Goal: Task Accomplishment & Management: Use online tool/utility

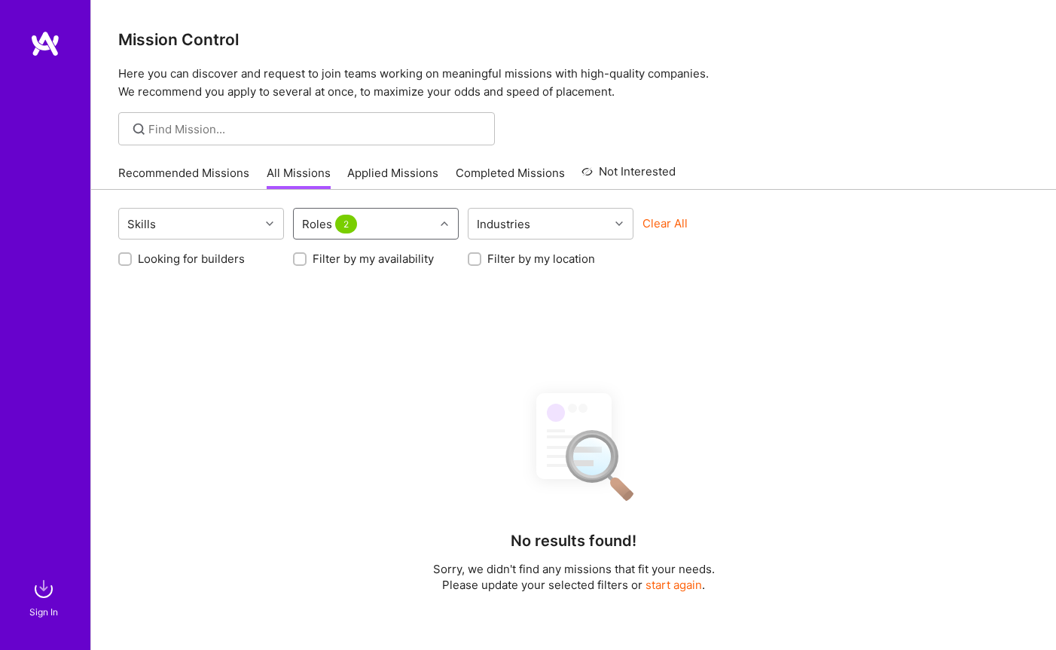
scroll to position [60, 0]
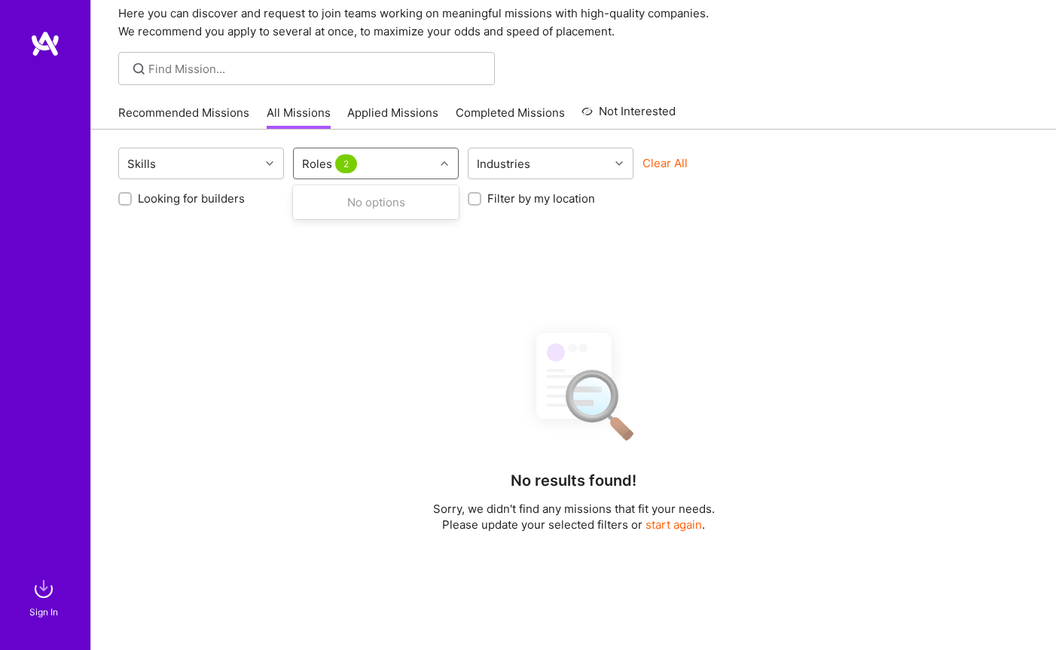
click at [346, 160] on span "2" at bounding box center [346, 163] width 22 height 19
click at [405, 160] on div "Roles 2" at bounding box center [364, 163] width 141 height 30
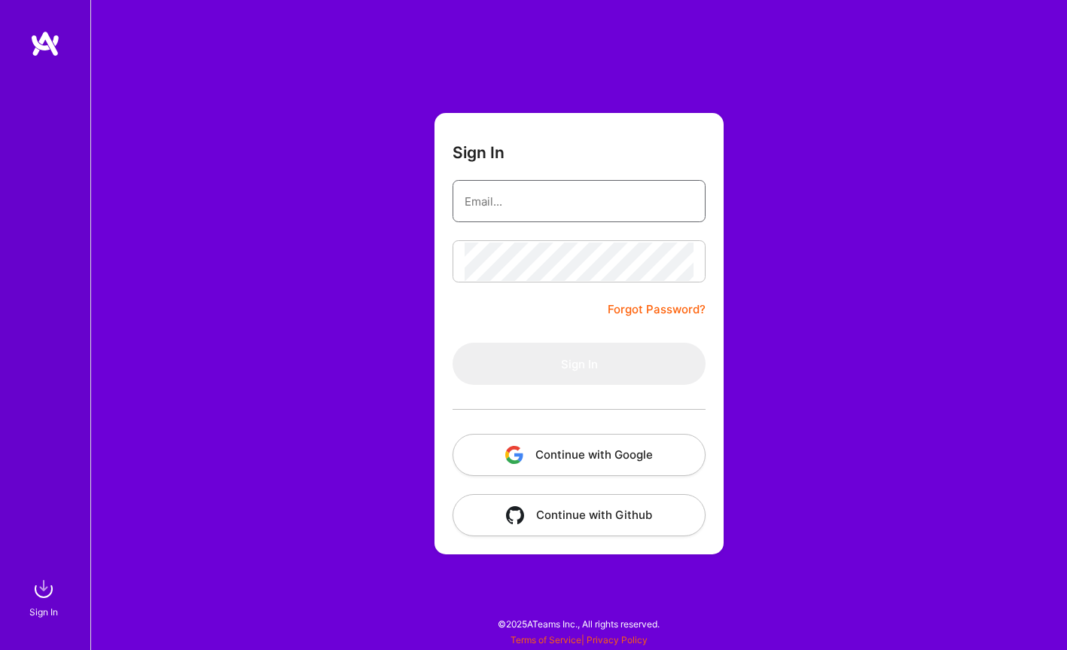
type input "[EMAIL_ADDRESS][DOMAIN_NAME]"
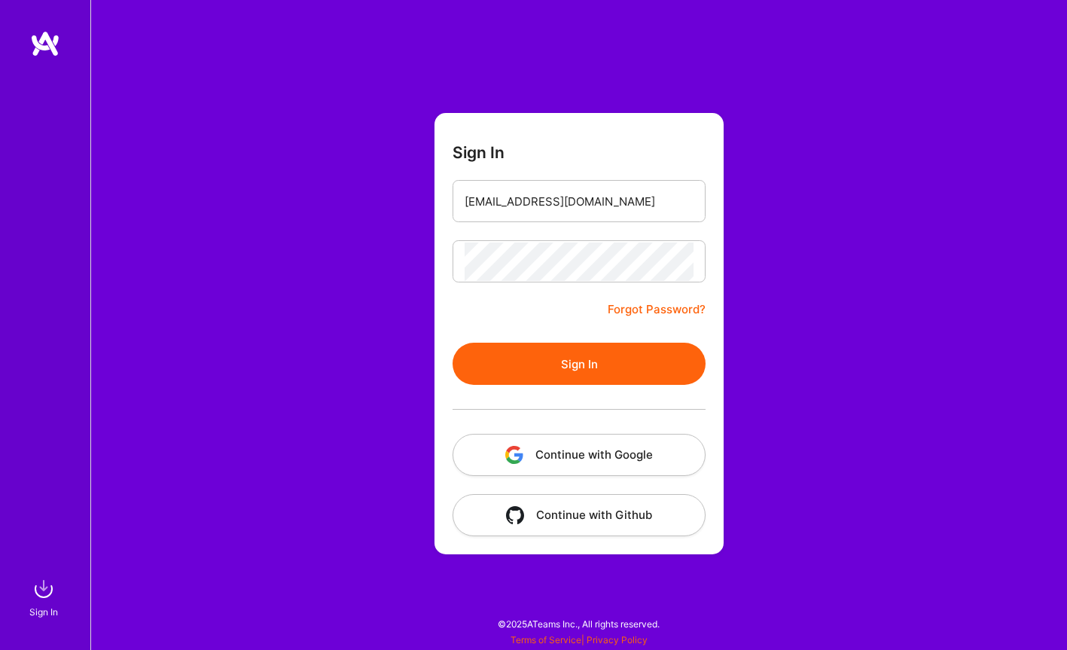
click at [538, 462] on button "Continue with Google" at bounding box center [579, 455] width 253 height 42
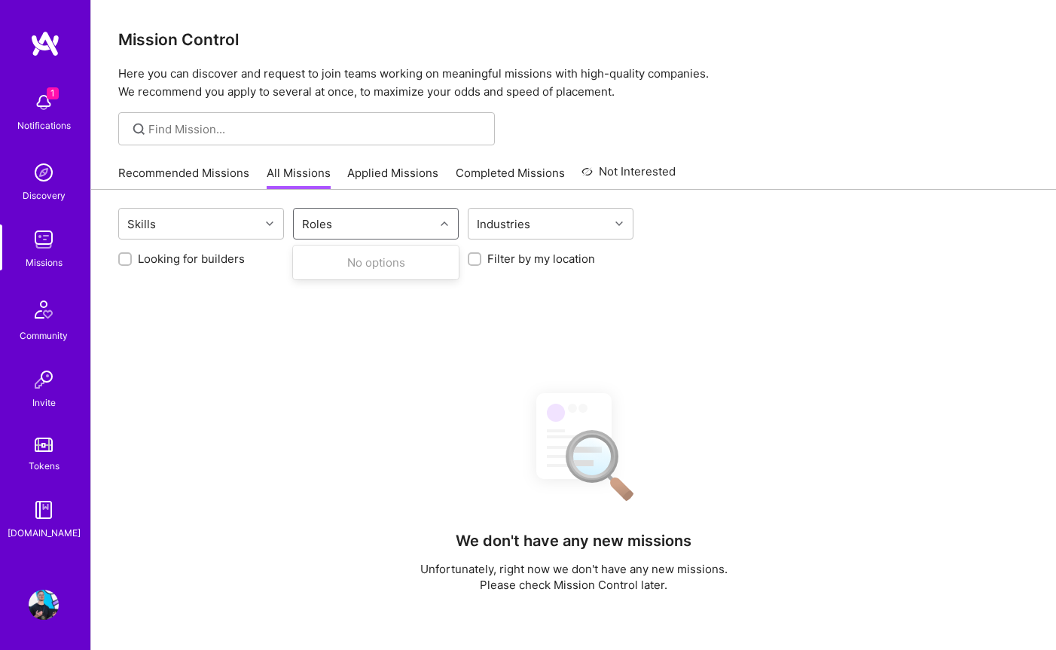
click at [330, 214] on div "Roles" at bounding box center [317, 224] width 38 height 22
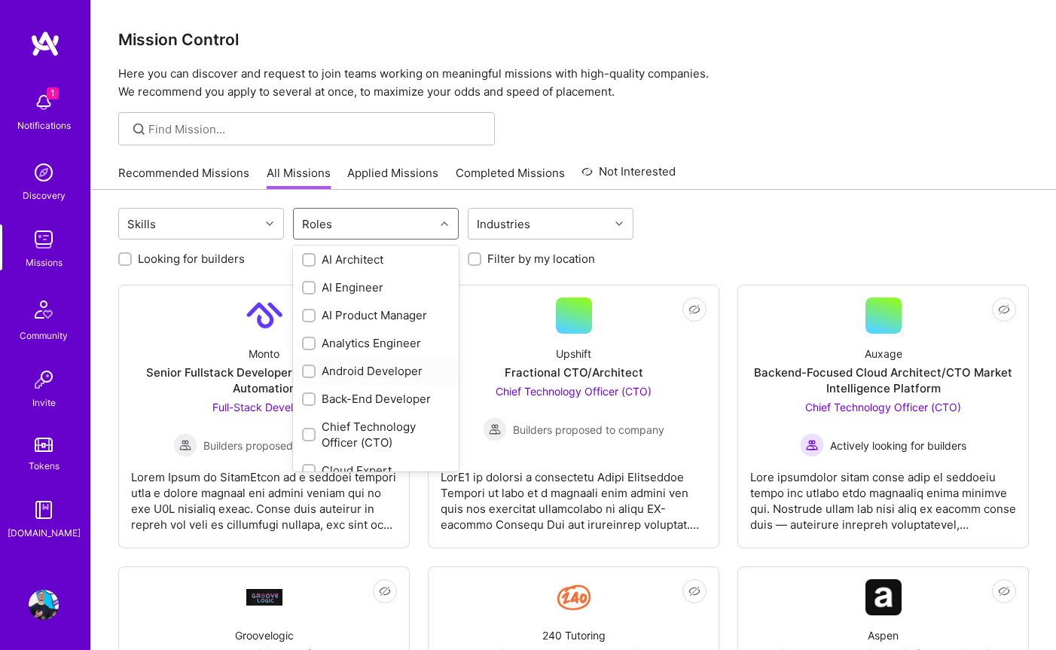
scroll to position [6, 0]
click at [363, 308] on div "AI Product Manager" at bounding box center [376, 312] width 148 height 16
checkbox input "true"
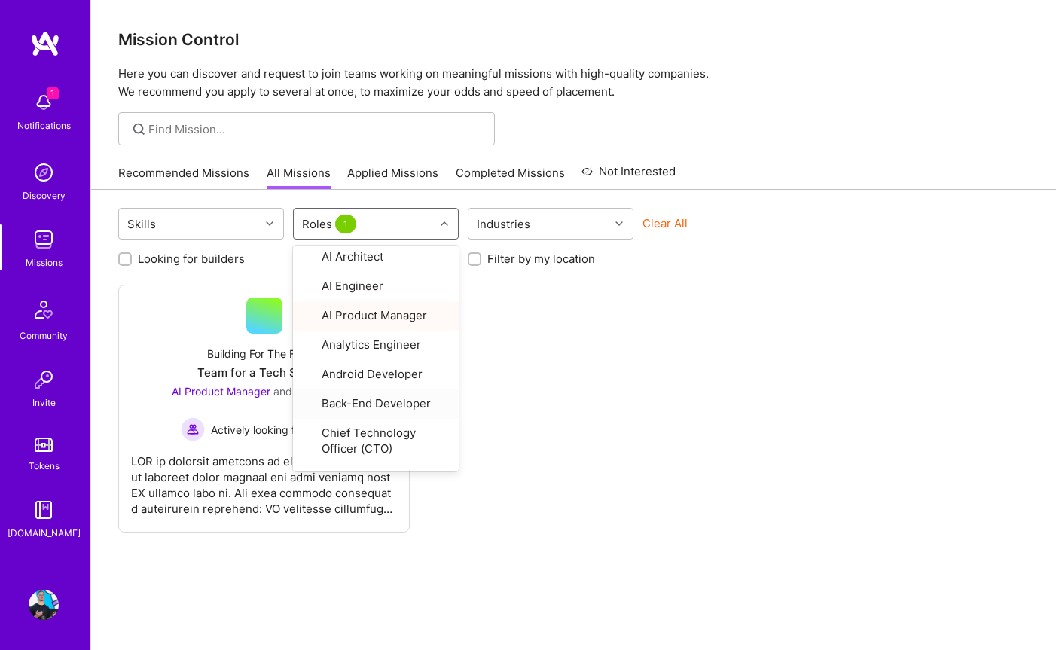
click at [715, 504] on div "Not Interested Building For The Future Team for a Tech Startup AI Product Manag…" at bounding box center [573, 409] width 910 height 248
click at [329, 228] on div "Roles 1" at bounding box center [330, 224] width 65 height 22
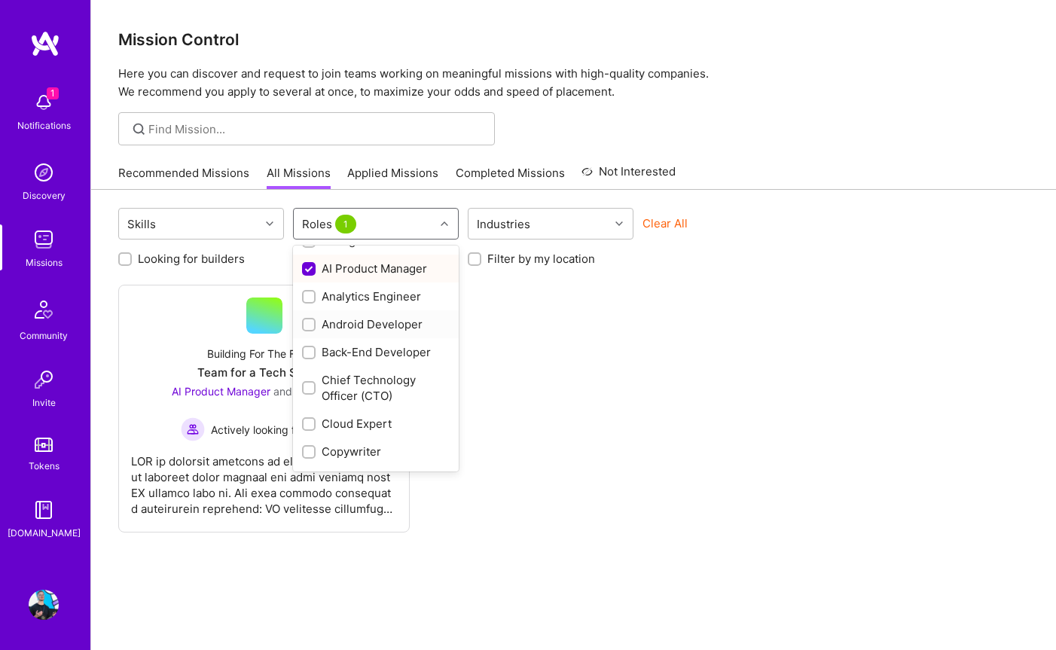
scroll to position [42, 0]
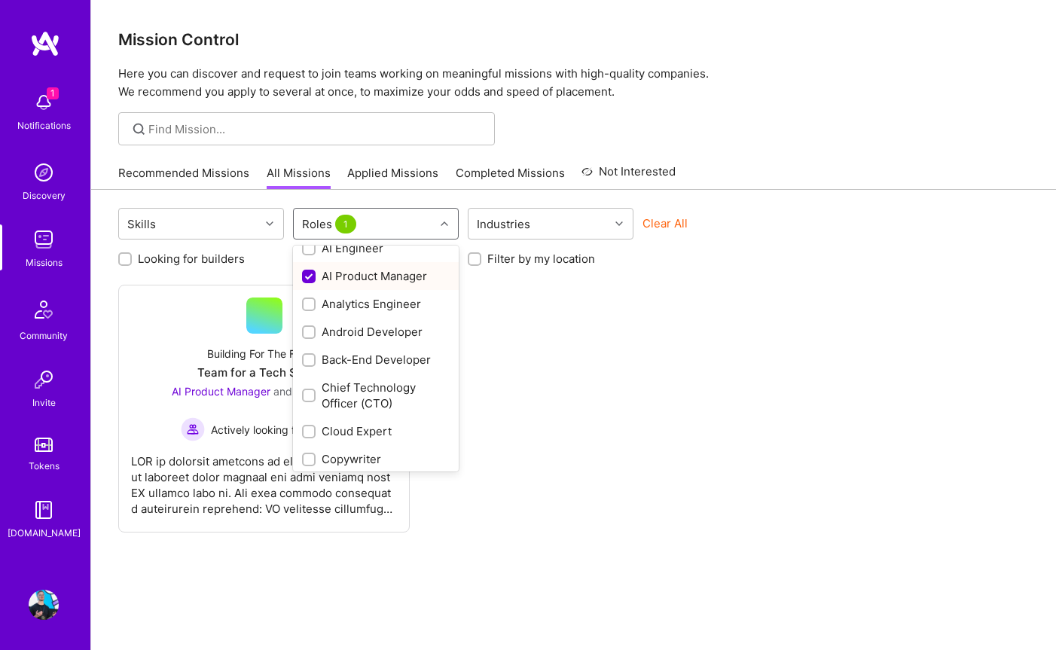
click at [303, 276] on input "checkbox" at bounding box center [310, 277] width 14 height 14
checkbox input "false"
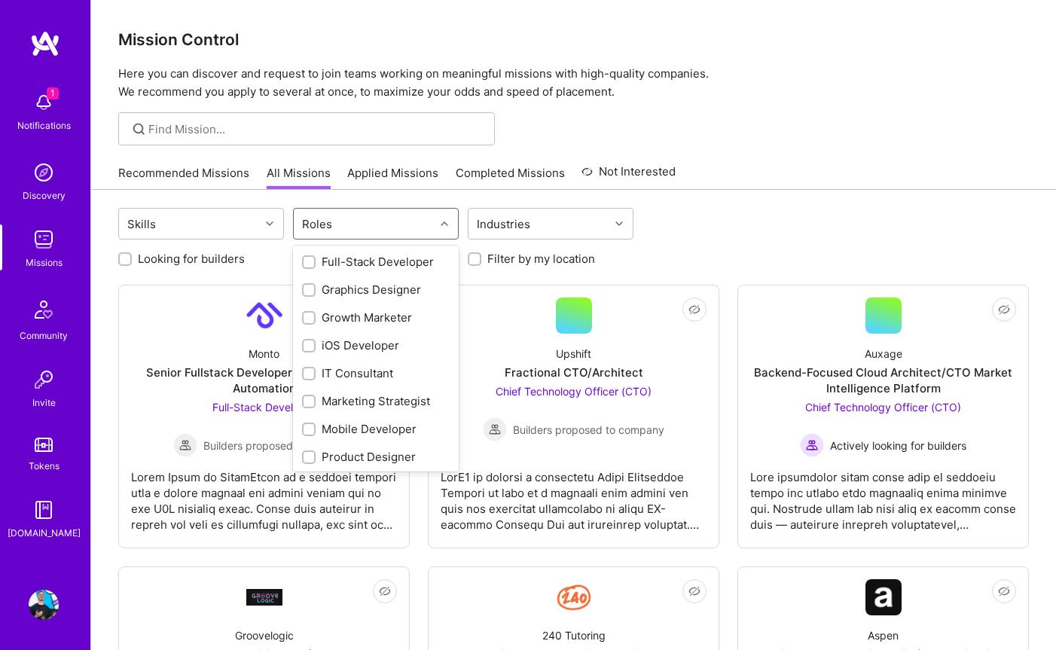
scroll to position [479, 0]
click at [370, 425] on div "Product Manager" at bounding box center [376, 428] width 148 height 16
checkbox input "true"
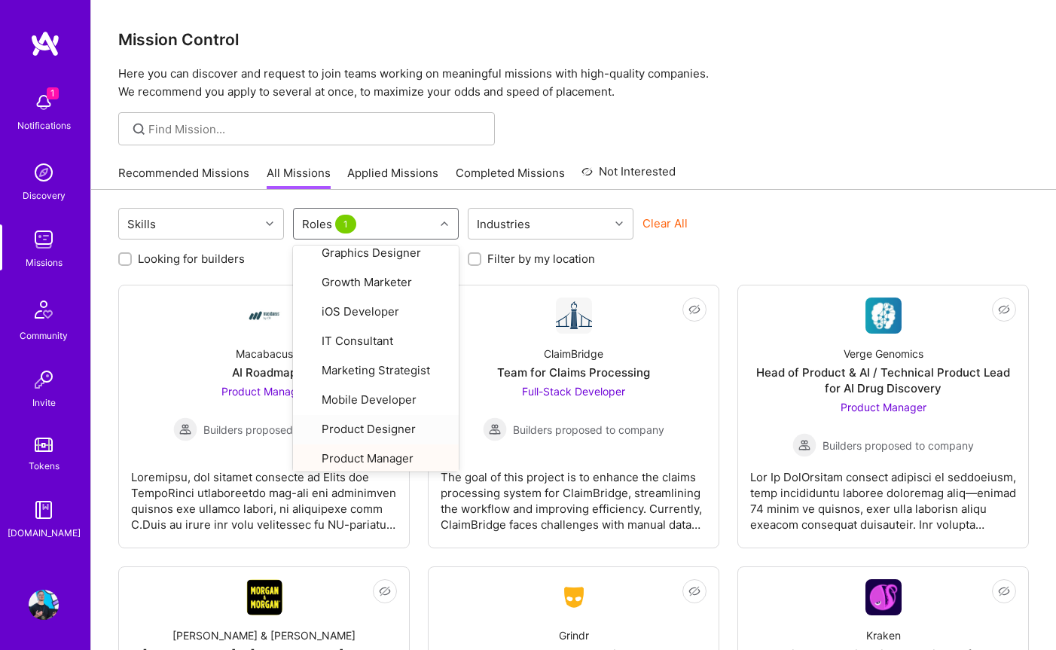
click at [855, 169] on div "Recommended Missions All Missions Applied Missions Completed Missions Not Inter…" at bounding box center [573, 173] width 910 height 32
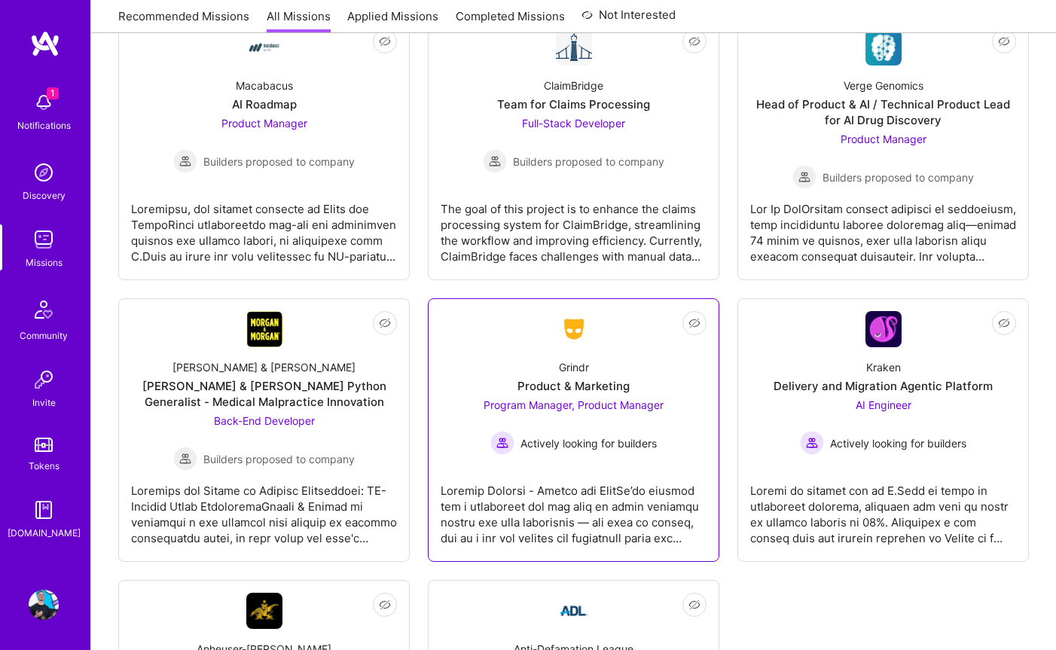
scroll to position [106, 0]
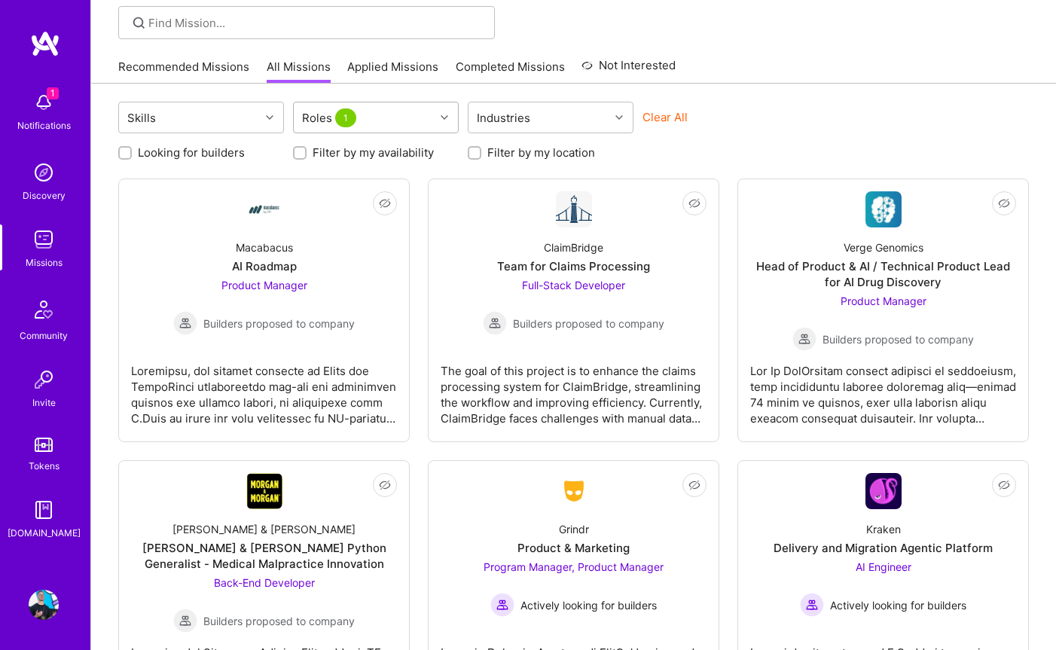
click at [388, 116] on div "Roles 1" at bounding box center [364, 117] width 141 height 30
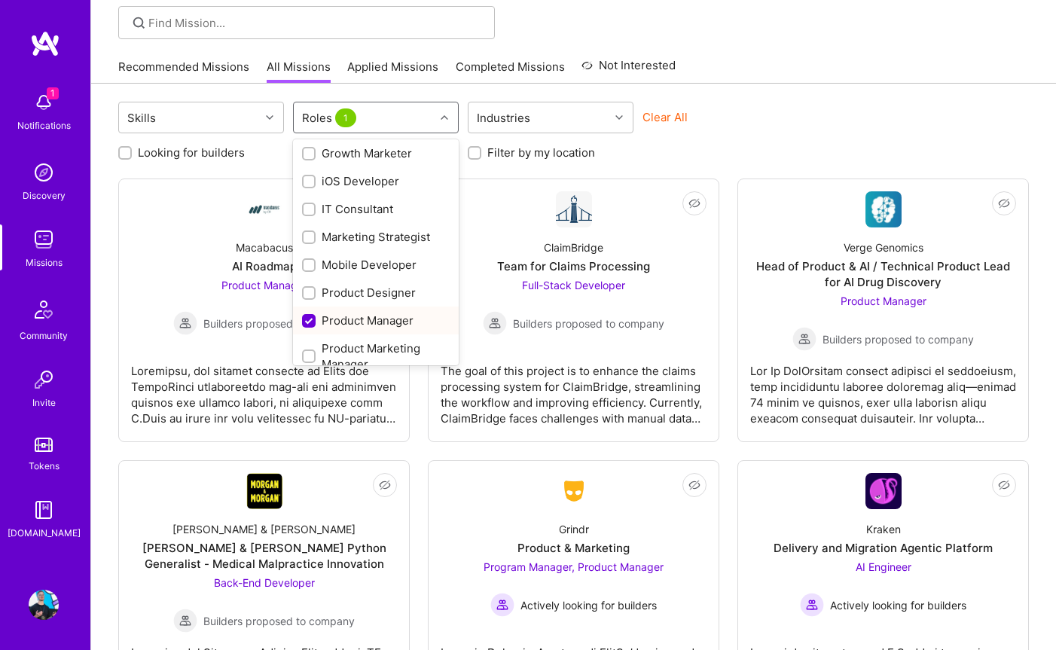
scroll to position [613, 0]
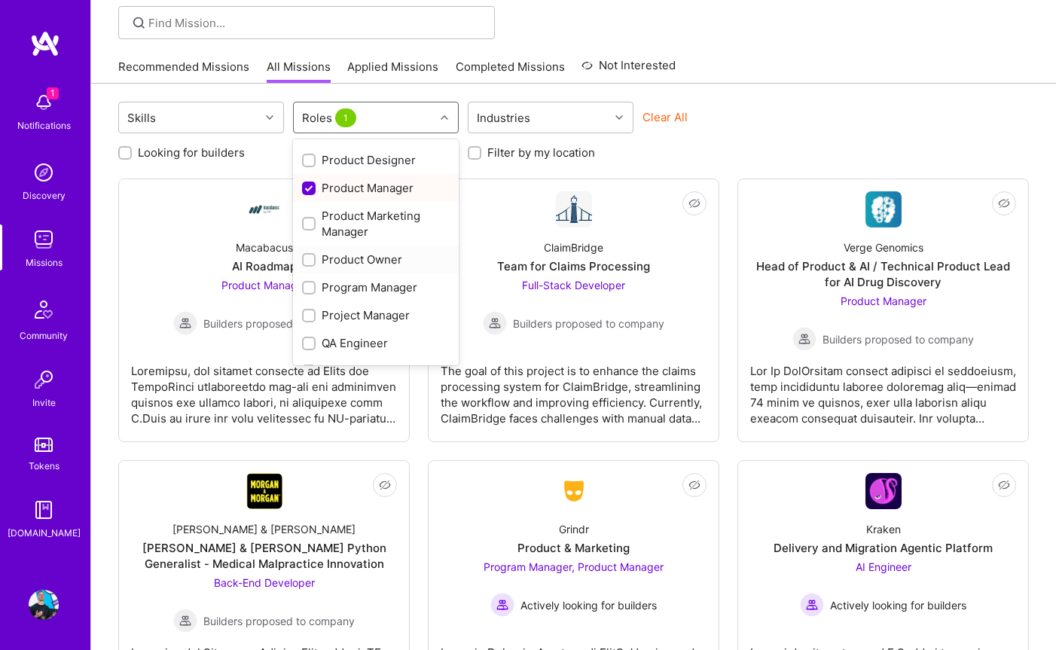
click at [328, 258] on div "Product Owner" at bounding box center [376, 259] width 148 height 16
checkbox input "true"
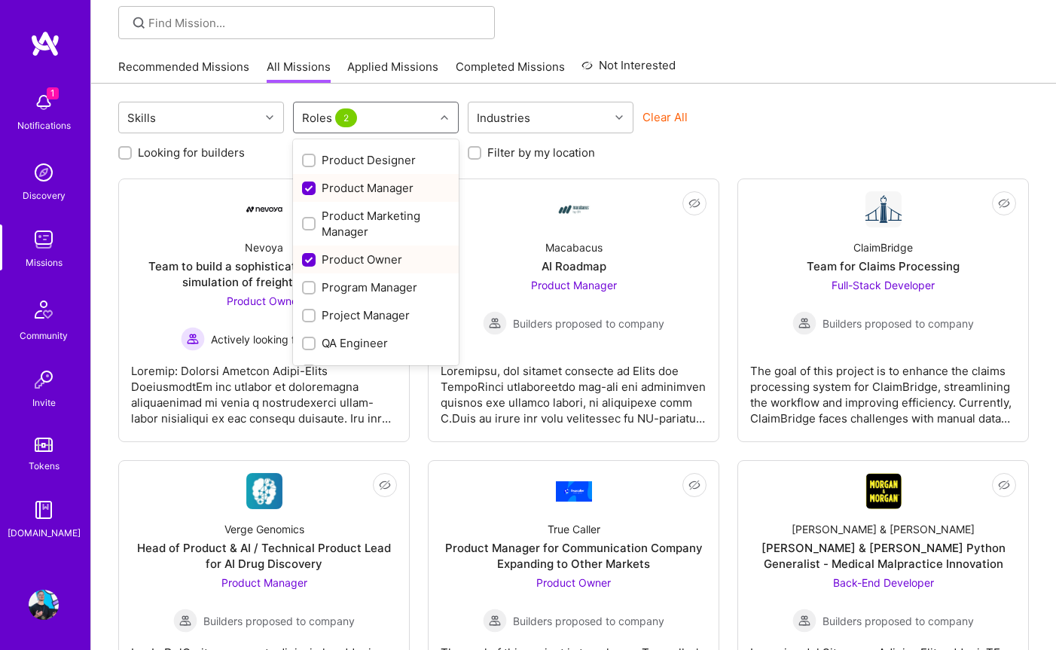
click at [312, 180] on label at bounding box center [309, 188] width 14 height 16
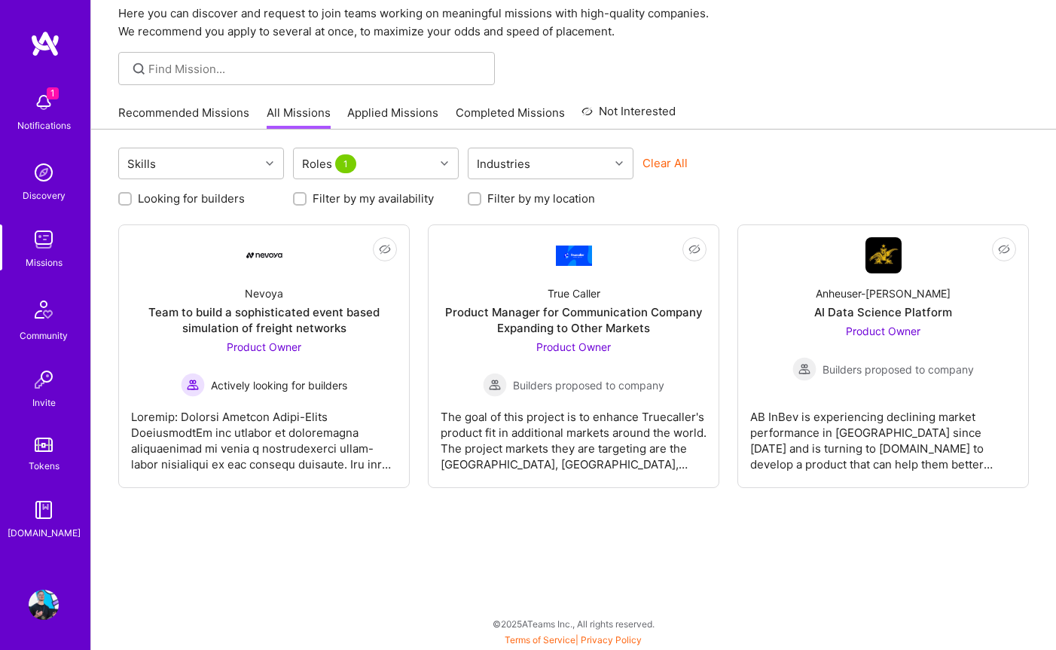
scroll to position [60, 0]
